Goal: Find specific page/section: Find specific page/section

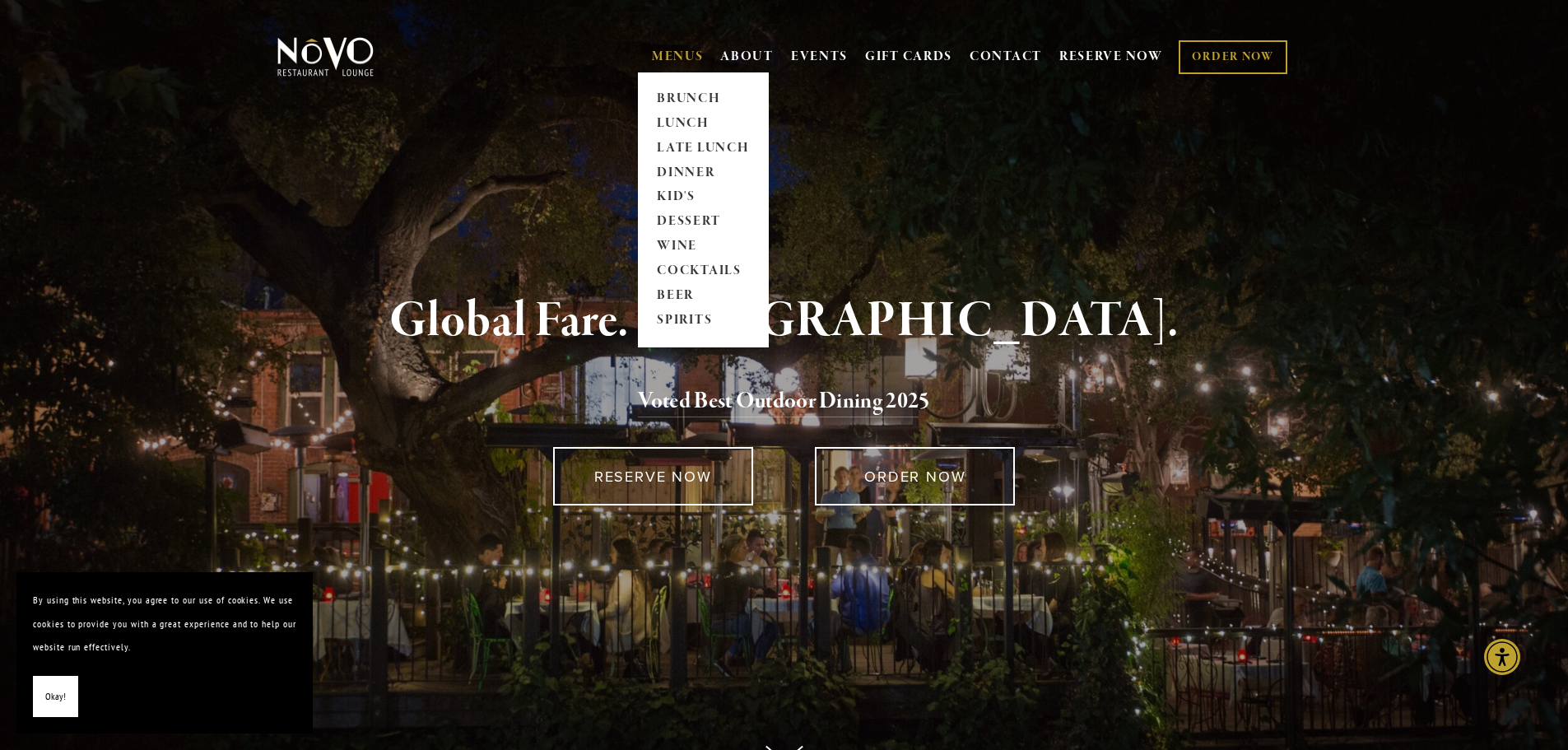
click at [666, 57] on link "MENUS" at bounding box center [677, 57] width 52 height 17
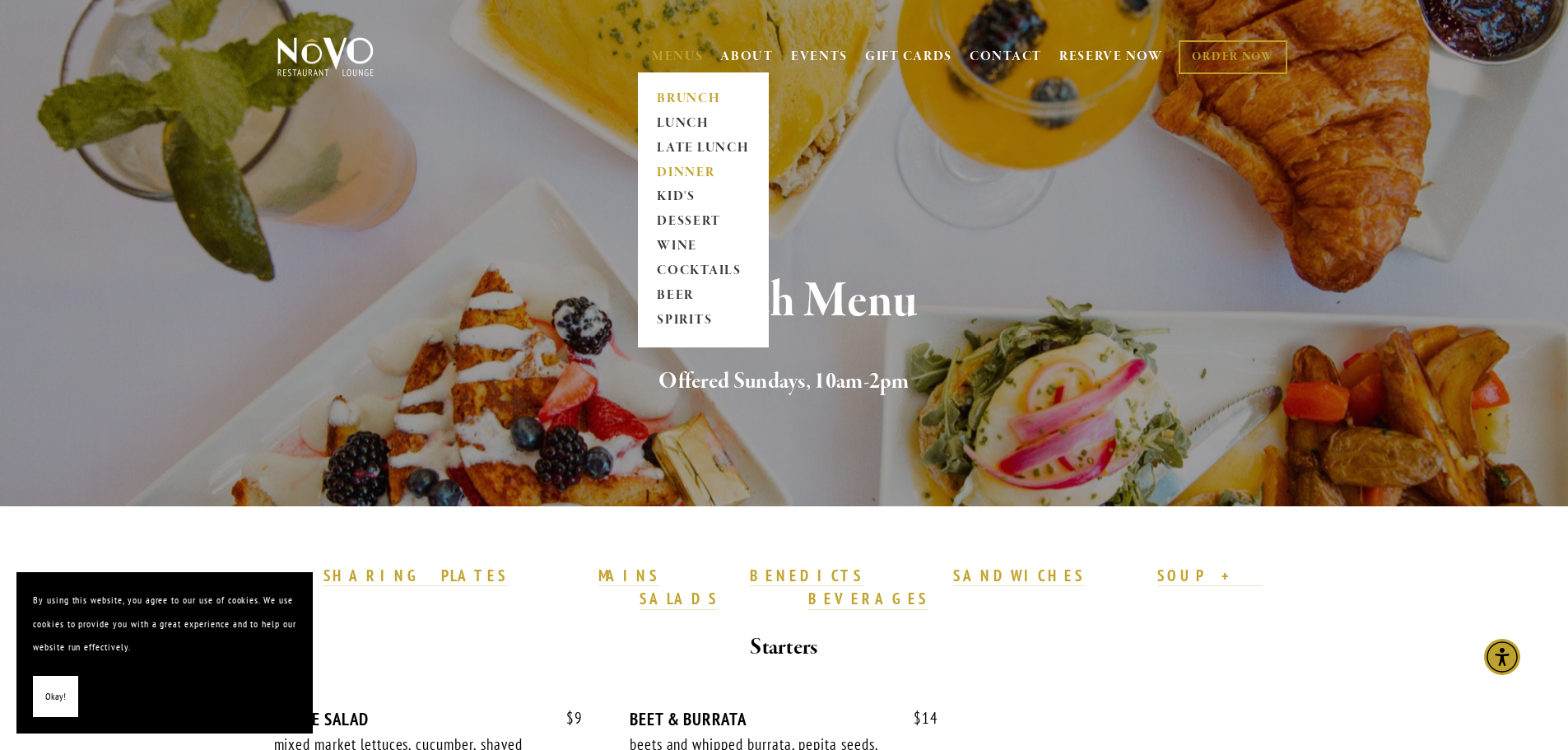
click at [698, 174] on link "DINNER" at bounding box center [702, 173] width 102 height 24
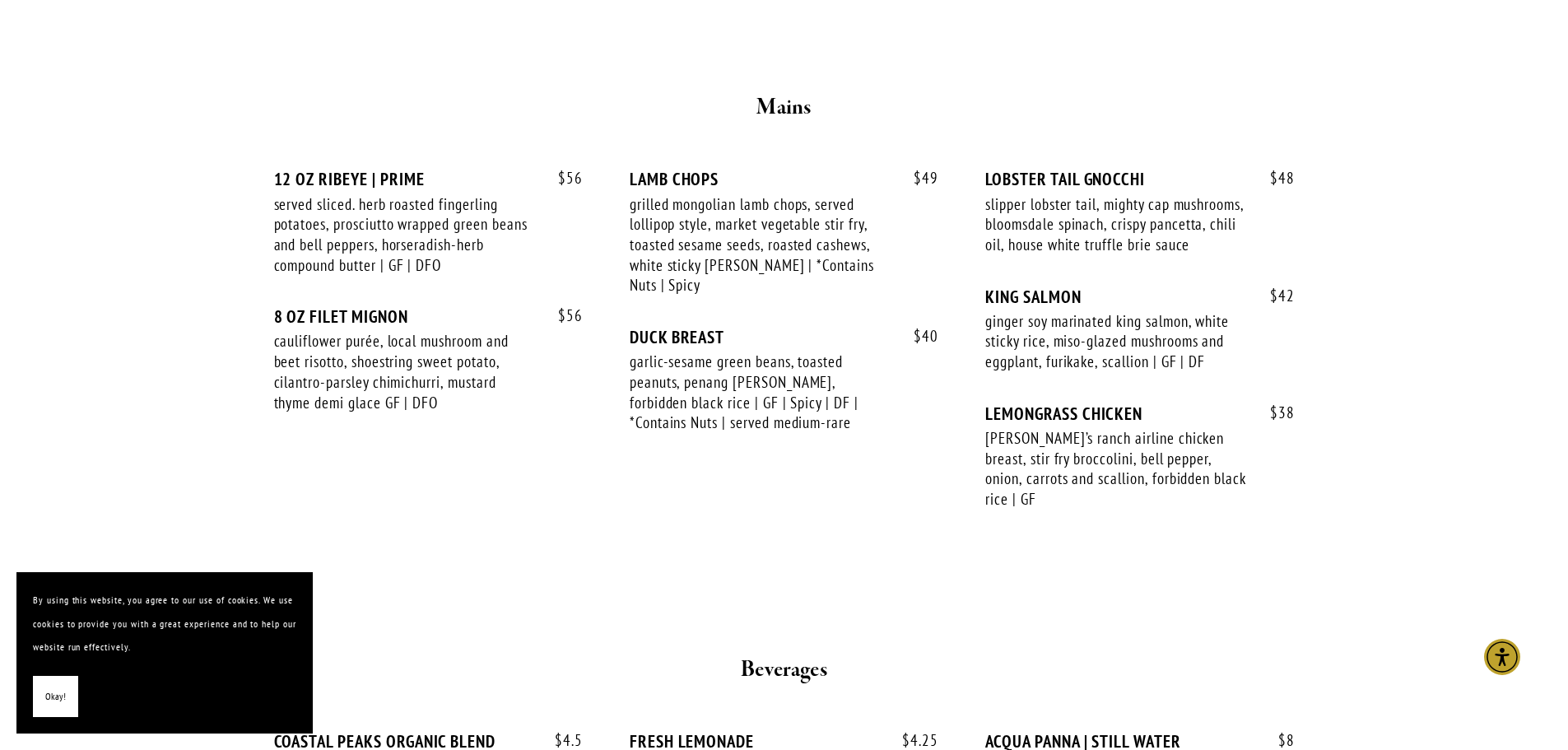
scroll to position [2468, 0]
